Goal: Contribute content: Add original content to the website for others to see

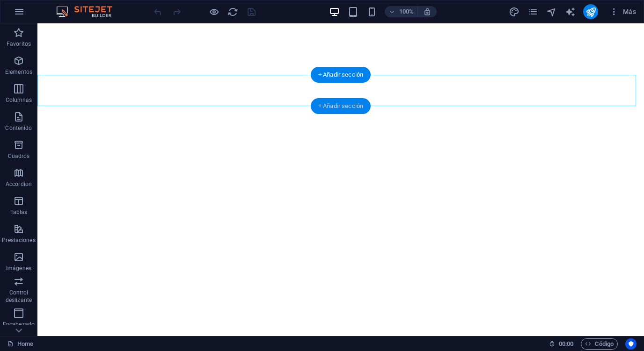
click at [348, 105] on div "+ Añadir sección" at bounding box center [341, 106] width 60 height 16
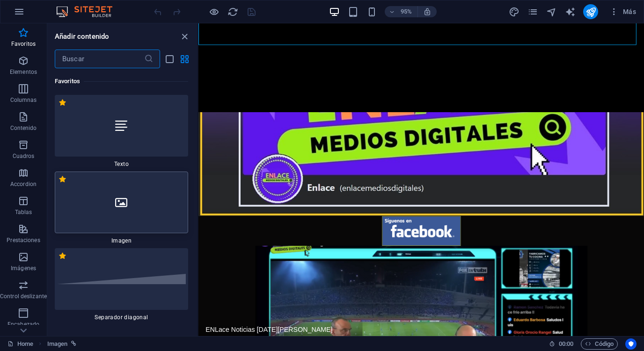
scroll to position [208, 0]
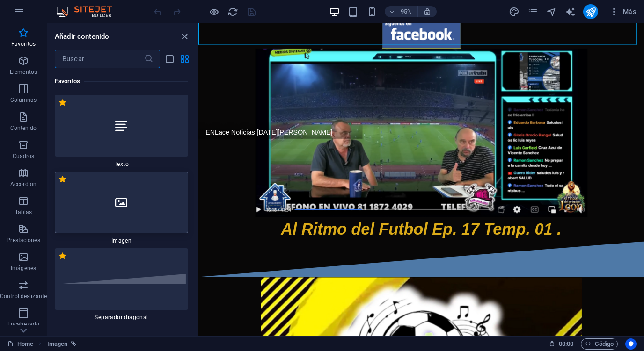
click at [150, 186] on div at bounding box center [121, 203] width 133 height 62
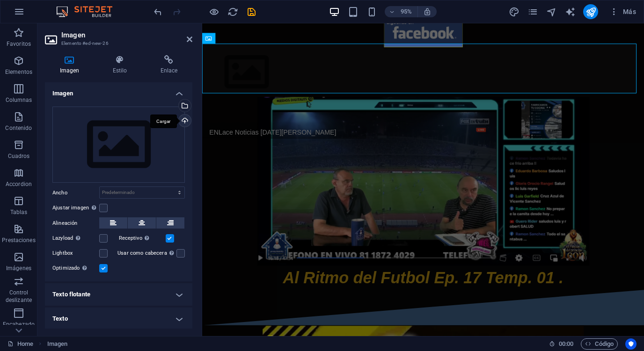
click at [181, 119] on div "Cargar" at bounding box center [184, 122] width 14 height 14
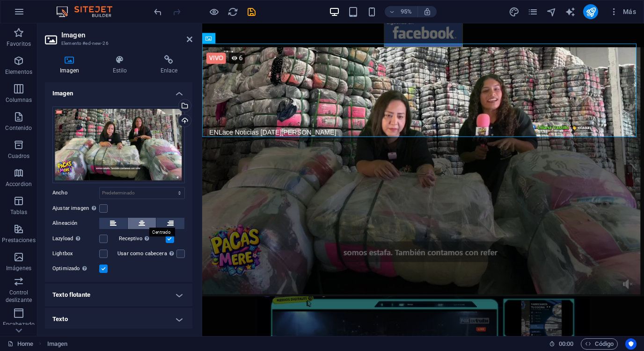
click at [148, 218] on button at bounding box center [142, 223] width 28 height 11
click at [164, 69] on h4 "Enlace" at bounding box center [169, 65] width 47 height 20
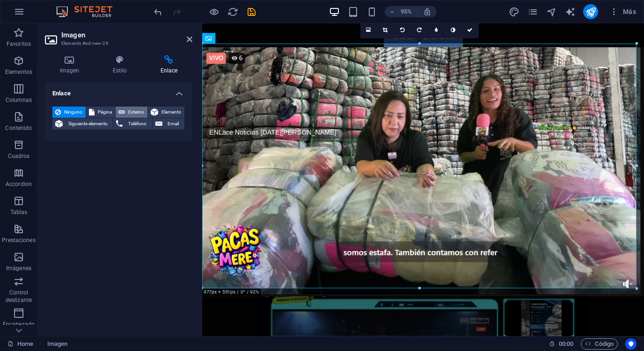
click at [135, 107] on span "Externo" at bounding box center [136, 112] width 17 height 11
select select "blank"
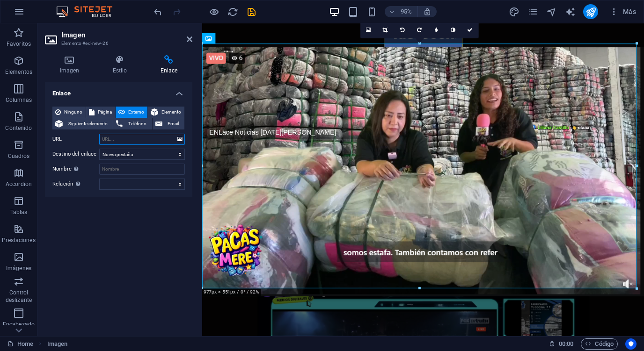
paste input "[URL][DOMAIN_NAME][DOMAIN_NAME]"
type input "[URL][DOMAIN_NAME][DOMAIN_NAME]"
click at [253, 11] on icon "save" at bounding box center [251, 12] width 11 height 11
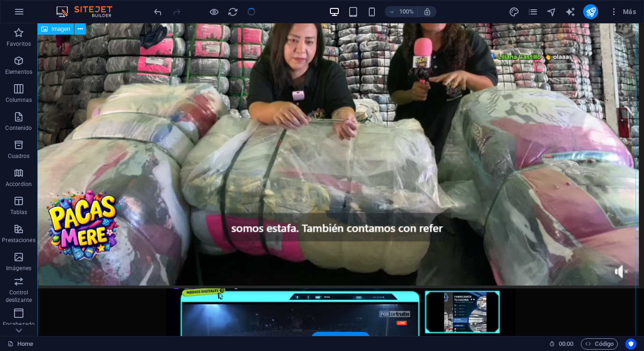
scroll to position [415, 0]
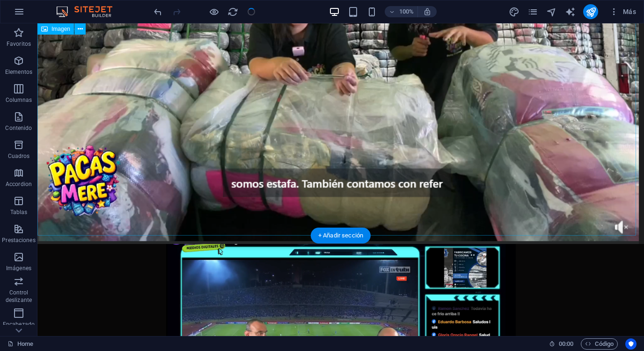
click at [562, 172] on figure at bounding box center [340, 73] width 606 height 342
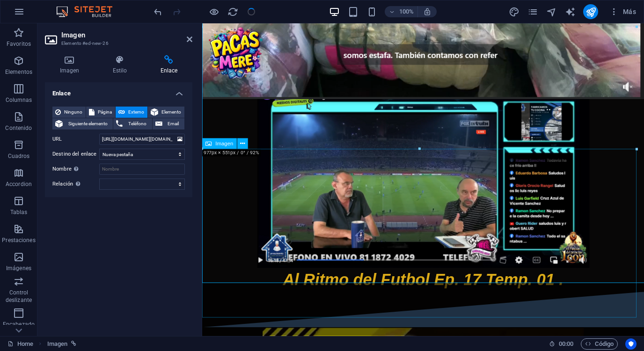
scroll to position [355, 0]
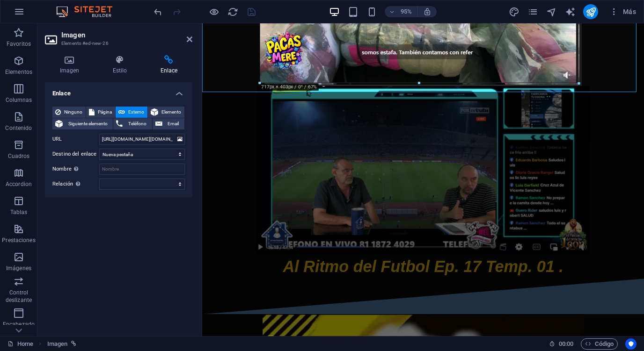
drag, startPoint x: 635, startPoint y: 149, endPoint x: 260, endPoint y: 45, distance: 389.3
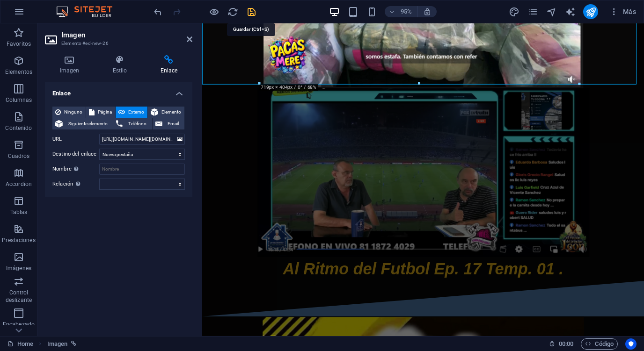
drag, startPoint x: 247, startPoint y: 10, endPoint x: 346, endPoint y: 149, distance: 170.4
click at [247, 10] on icon "save" at bounding box center [251, 12] width 11 height 11
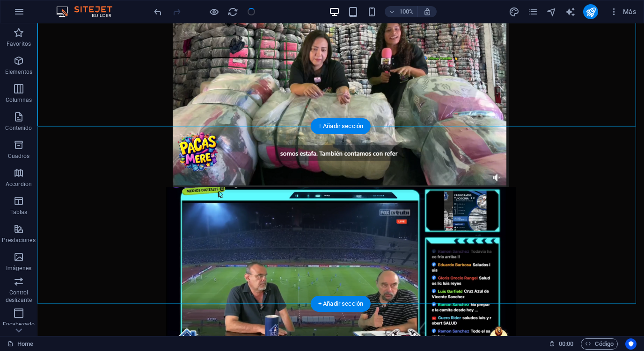
scroll to position [260, 0]
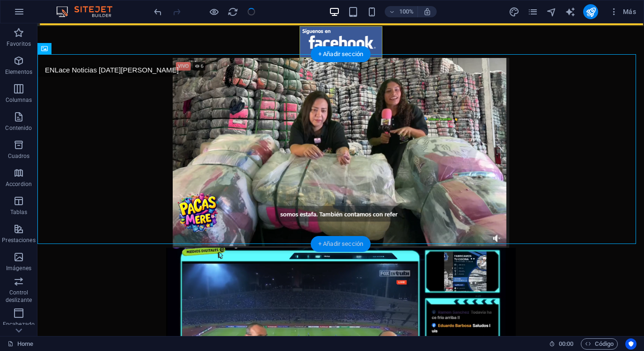
click at [336, 239] on div "+ Añadir sección" at bounding box center [341, 244] width 60 height 16
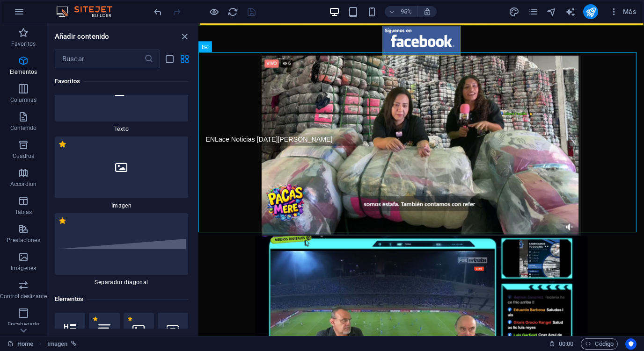
scroll to position [0, 0]
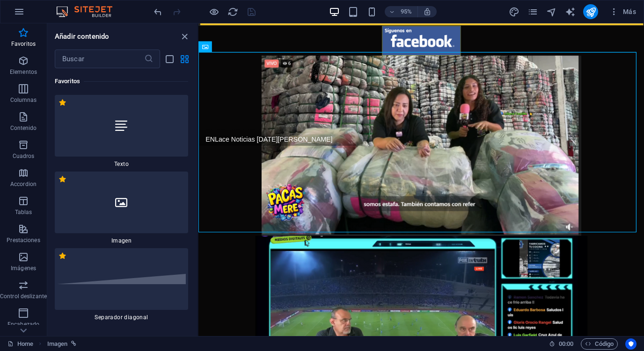
click at [146, 282] on img at bounding box center [121, 279] width 129 height 11
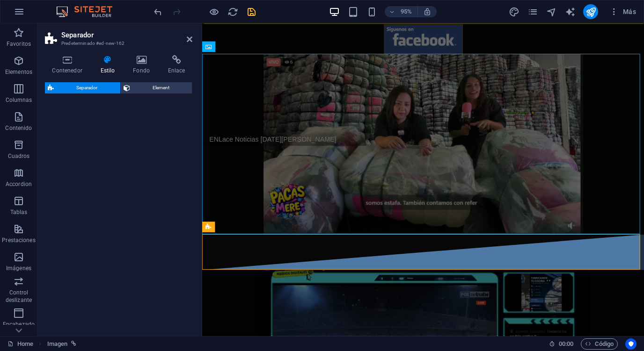
click at [254, 12] on icon "save" at bounding box center [251, 12] width 11 height 11
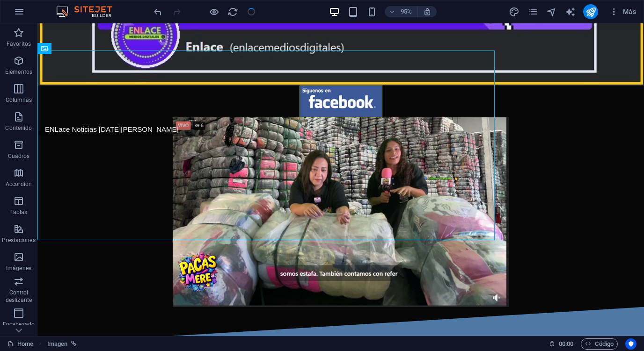
scroll to position [260, 0]
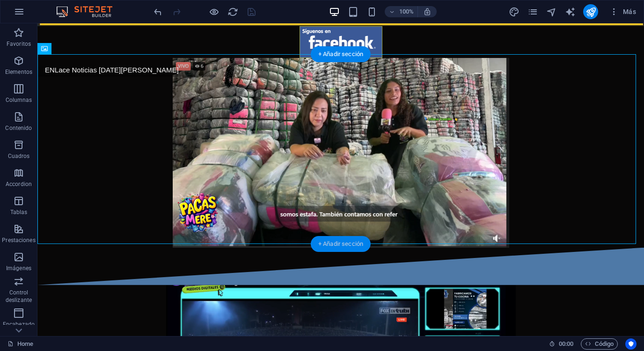
drag, startPoint x: 329, startPoint y: 242, endPoint x: 58, endPoint y: 139, distance: 289.2
click at [329, 242] on div "+ Añadir sección" at bounding box center [341, 244] width 60 height 16
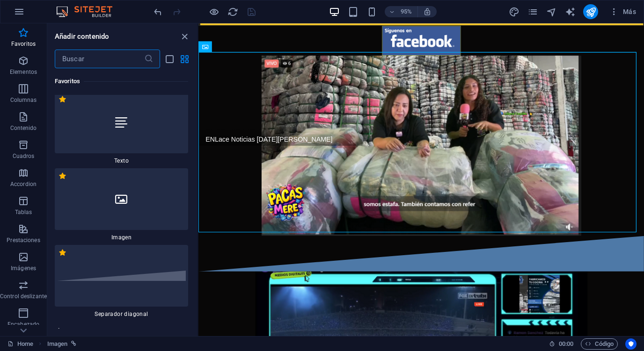
scroll to position [0, 0]
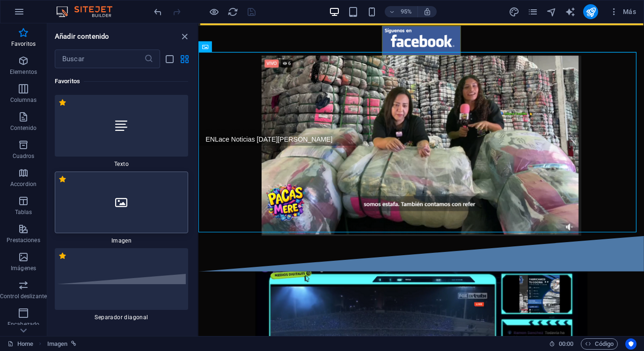
click at [135, 197] on div at bounding box center [121, 203] width 133 height 62
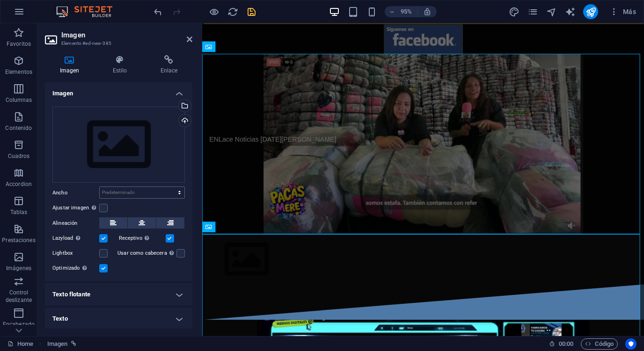
scroll to position [198, 0]
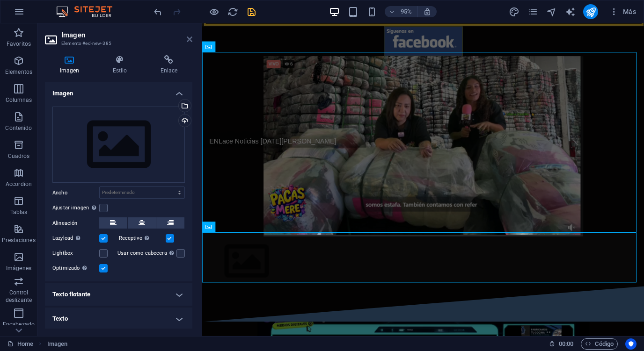
click at [191, 42] on icon at bounding box center [190, 39] width 6 height 7
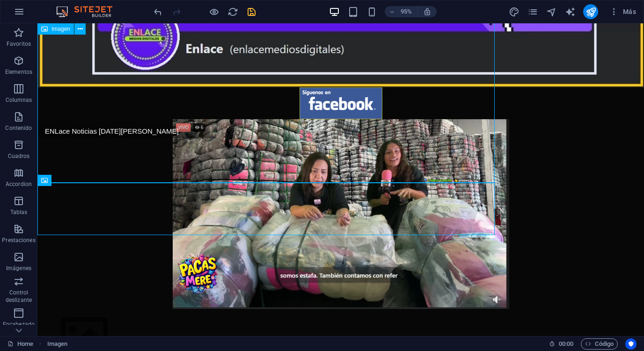
scroll to position [260, 0]
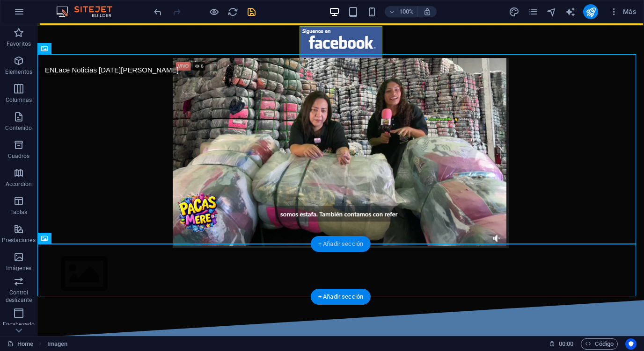
click at [333, 244] on div "+ Añadir sección" at bounding box center [341, 244] width 60 height 16
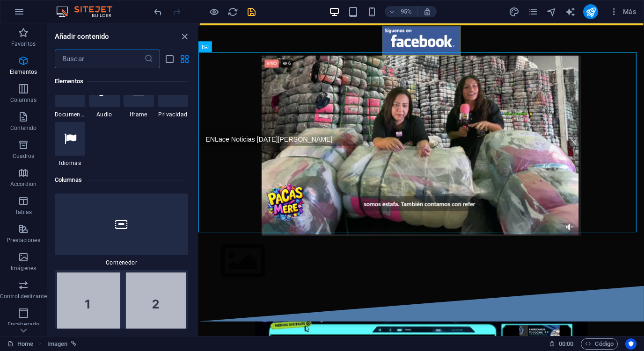
scroll to position [154, 0]
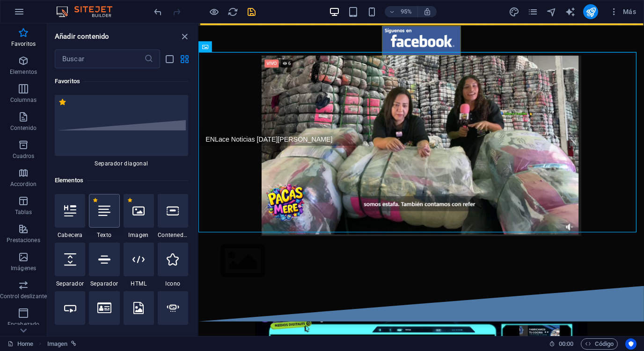
click at [112, 206] on div at bounding box center [104, 211] width 30 height 34
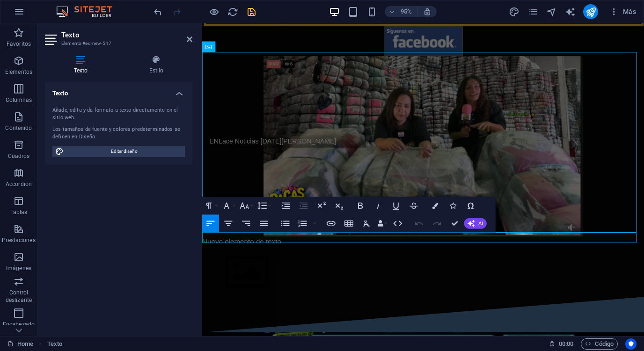
scroll to position [195, 0]
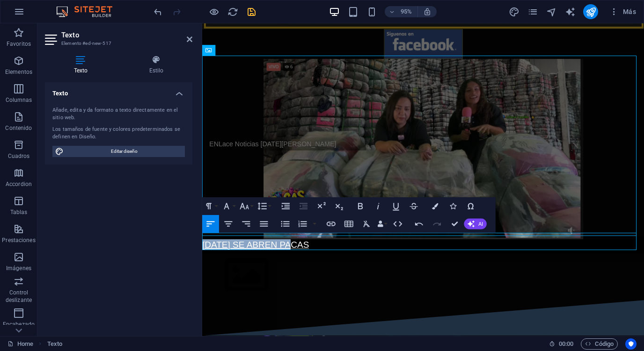
drag, startPoint x: 311, startPoint y: 253, endPoint x: 204, endPoint y: 249, distance: 107.7
click at [204, 251] on span "[DATE] SE ABREN PACAS" at bounding box center [434, 257] width 465 height 12
click at [230, 224] on icon "button" at bounding box center [228, 224] width 11 height 11
click at [357, 205] on icon "button" at bounding box center [360, 206] width 11 height 11
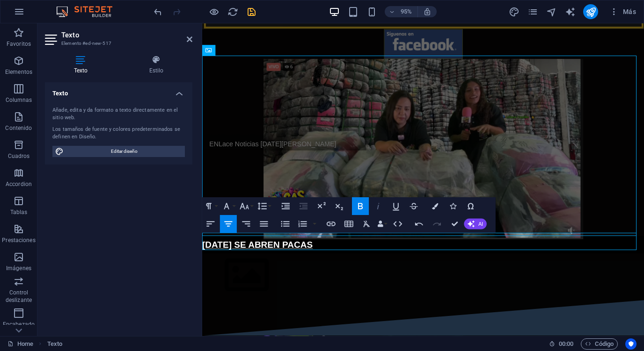
click at [378, 206] on icon "button" at bounding box center [378, 206] width 2 height 6
click at [252, 209] on button "Font Size" at bounding box center [246, 206] width 17 height 18
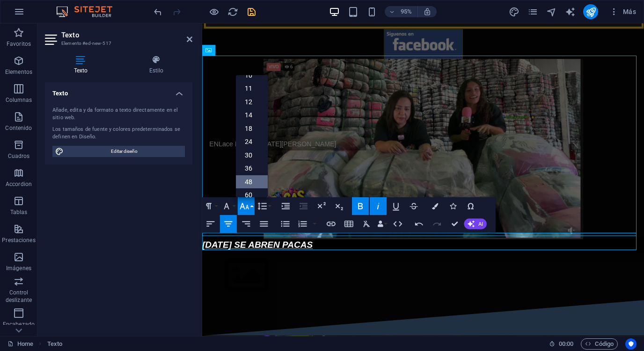
scroll to position [52, 0]
click at [252, 154] on link "36" at bounding box center [252, 156] width 32 height 14
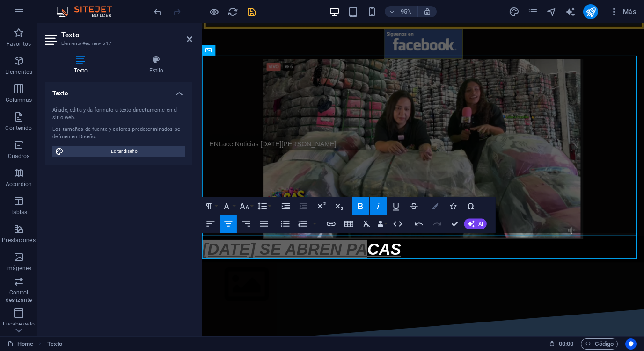
click at [439, 205] on button "Colors" at bounding box center [435, 206] width 17 height 18
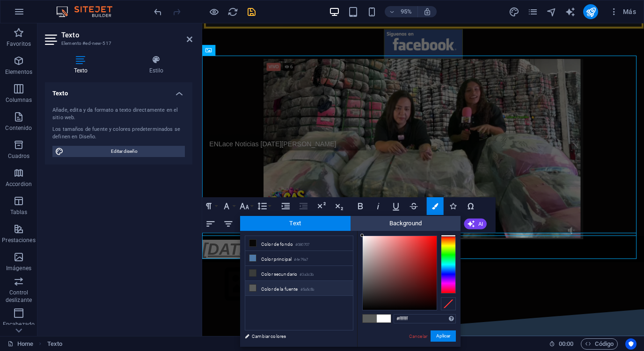
click at [444, 245] on div at bounding box center [448, 265] width 15 height 58
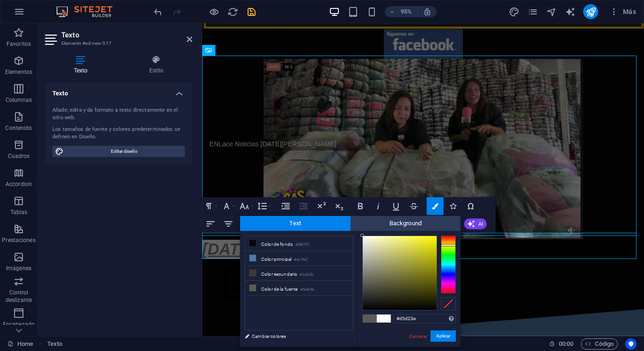
type input "#d5d23d"
click at [415, 248] on div at bounding box center [400, 273] width 74 height 74
drag, startPoint x: 442, startPoint y: 333, endPoint x: 253, endPoint y: 254, distance: 204.5
click at [442, 333] on button "Aplicar" at bounding box center [442, 336] width 25 height 11
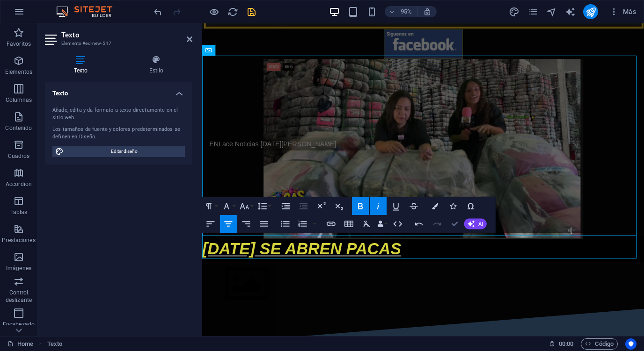
drag, startPoint x: 456, startPoint y: 223, endPoint x: 418, endPoint y: 200, distance: 43.6
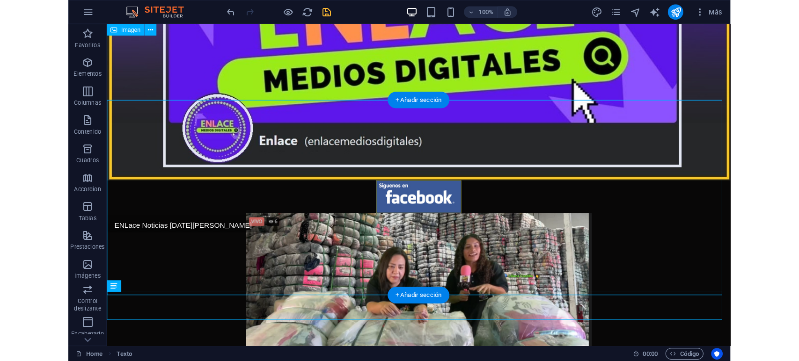
scroll to position [95, 0]
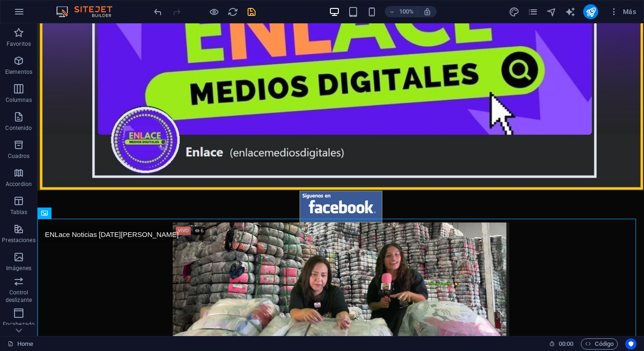
click at [256, 15] on span "save" at bounding box center [251, 12] width 11 height 11
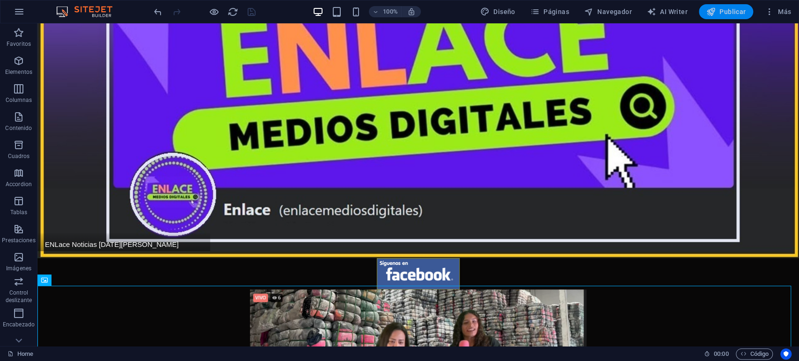
click at [643, 9] on span "Publicar" at bounding box center [726, 11] width 40 height 9
